Goal: Information Seeking & Learning: Find specific page/section

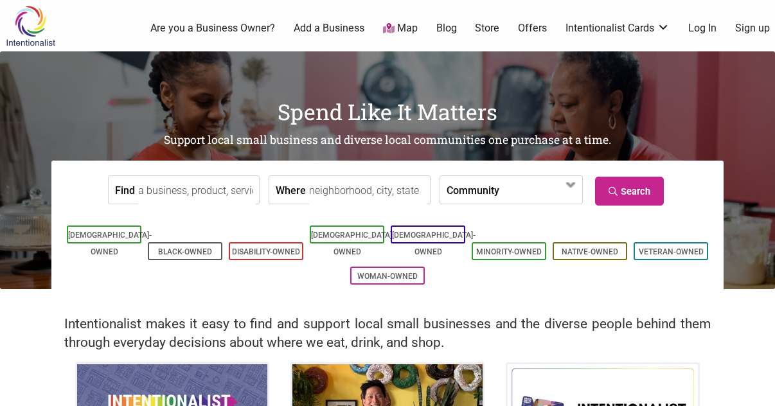
click at [211, 188] on input "Find" at bounding box center [197, 190] width 118 height 29
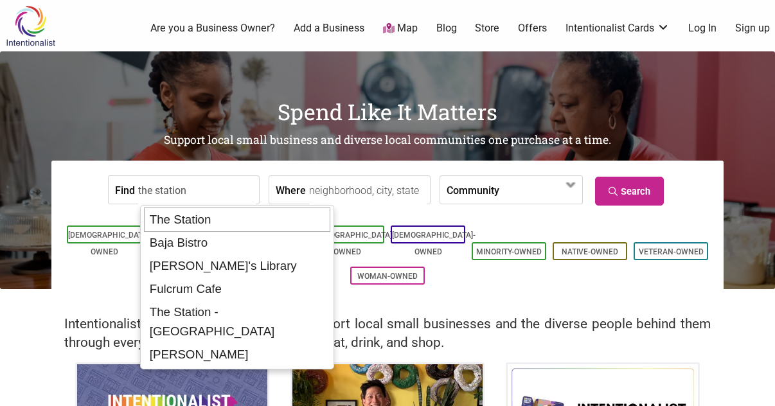
click at [204, 227] on div "The Station" at bounding box center [237, 220] width 186 height 24
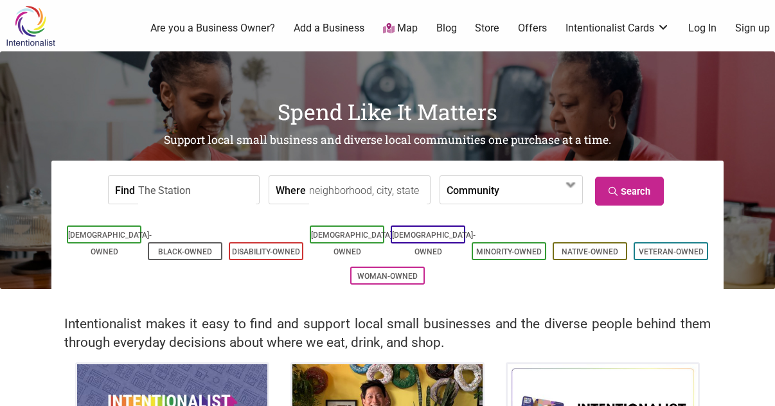
click at [193, 193] on input "The Station" at bounding box center [197, 190] width 118 height 29
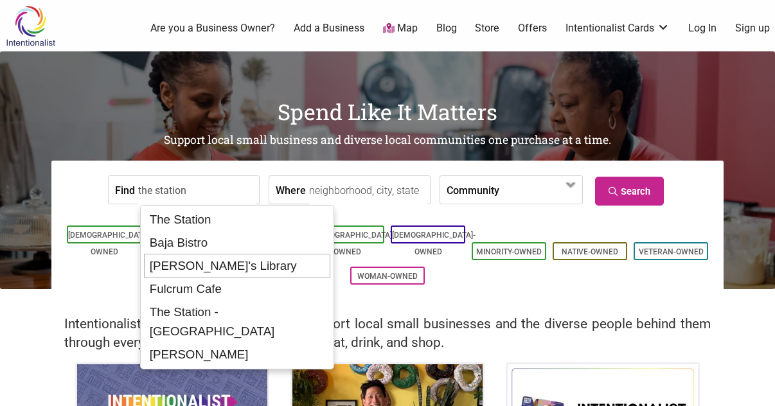
click at [176, 262] on div "[PERSON_NAME]'s Library" at bounding box center [237, 266] width 186 height 24
type input "[PERSON_NAME]'s Library"
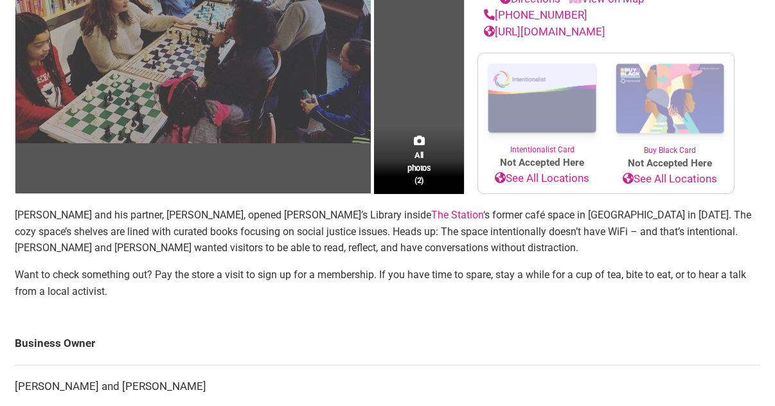
scroll to position [363, 0]
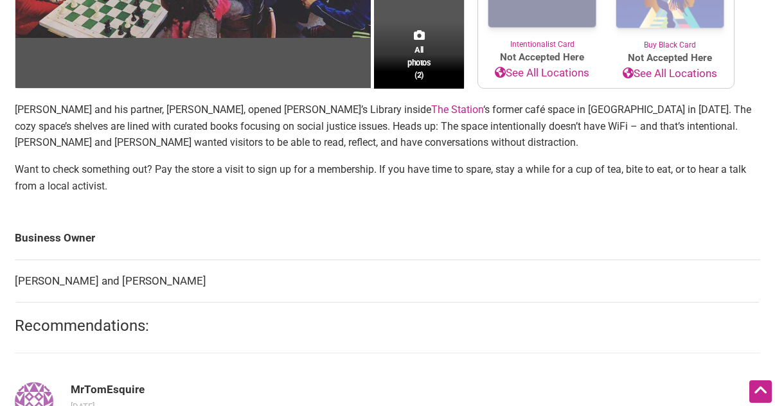
click at [431, 108] on link "The Station" at bounding box center [457, 109] width 52 height 12
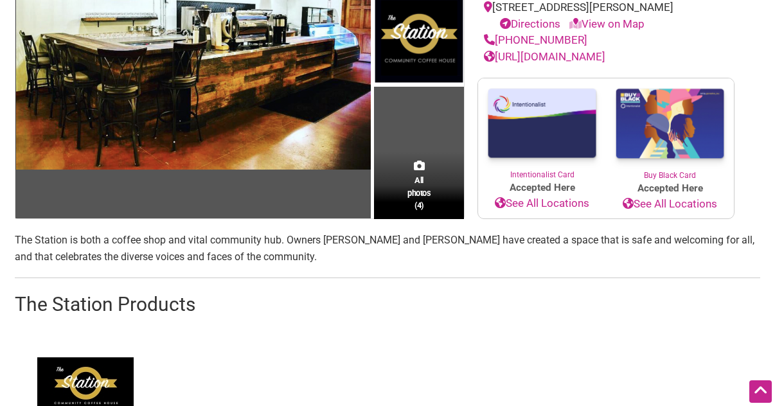
scroll to position [24, 0]
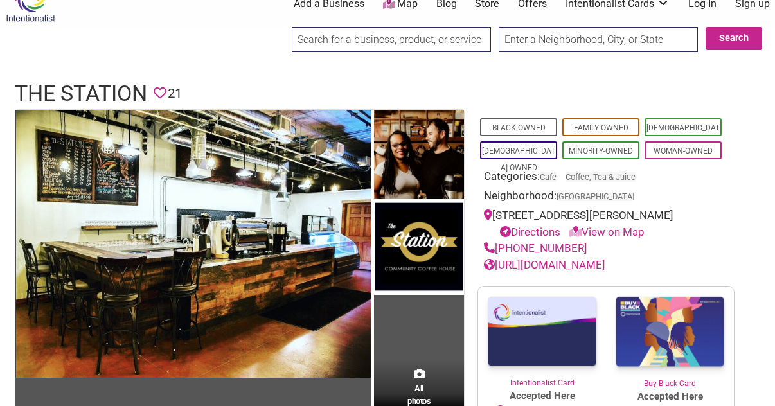
click at [542, 271] on link "[URL][DOMAIN_NAME]" at bounding box center [544, 264] width 121 height 13
